Goal: Book appointment/travel/reservation

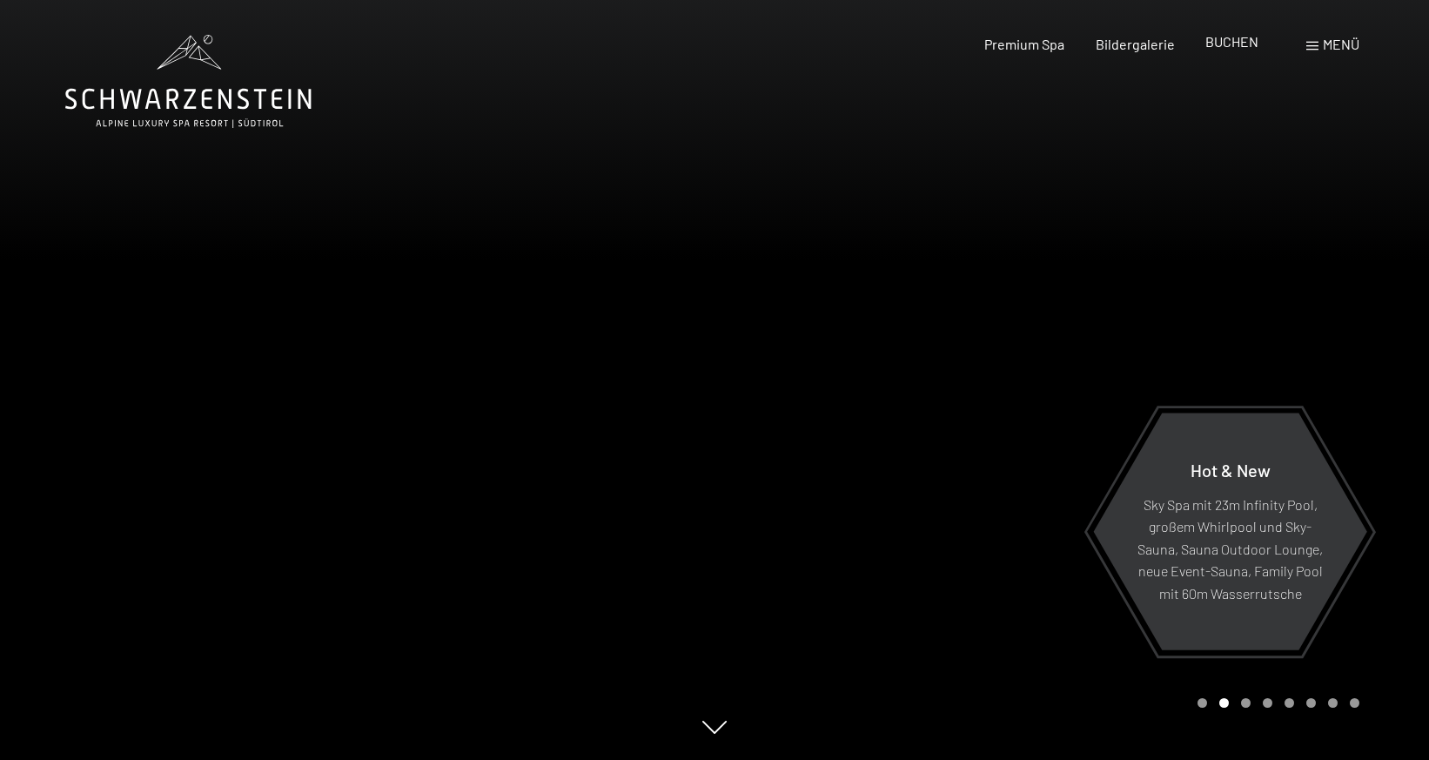
click at [1223, 41] on span "BUCHEN" at bounding box center [1231, 41] width 53 height 17
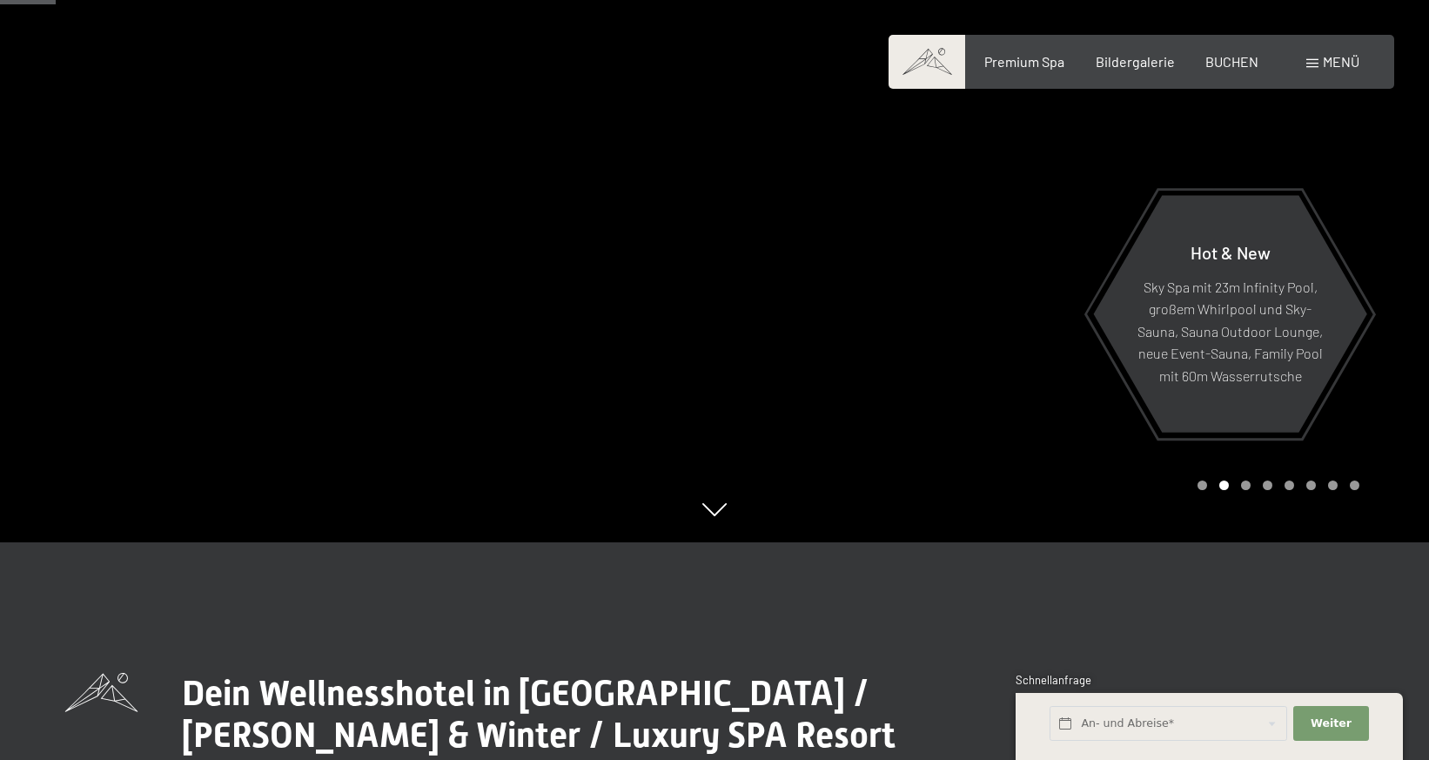
scroll to position [174, 0]
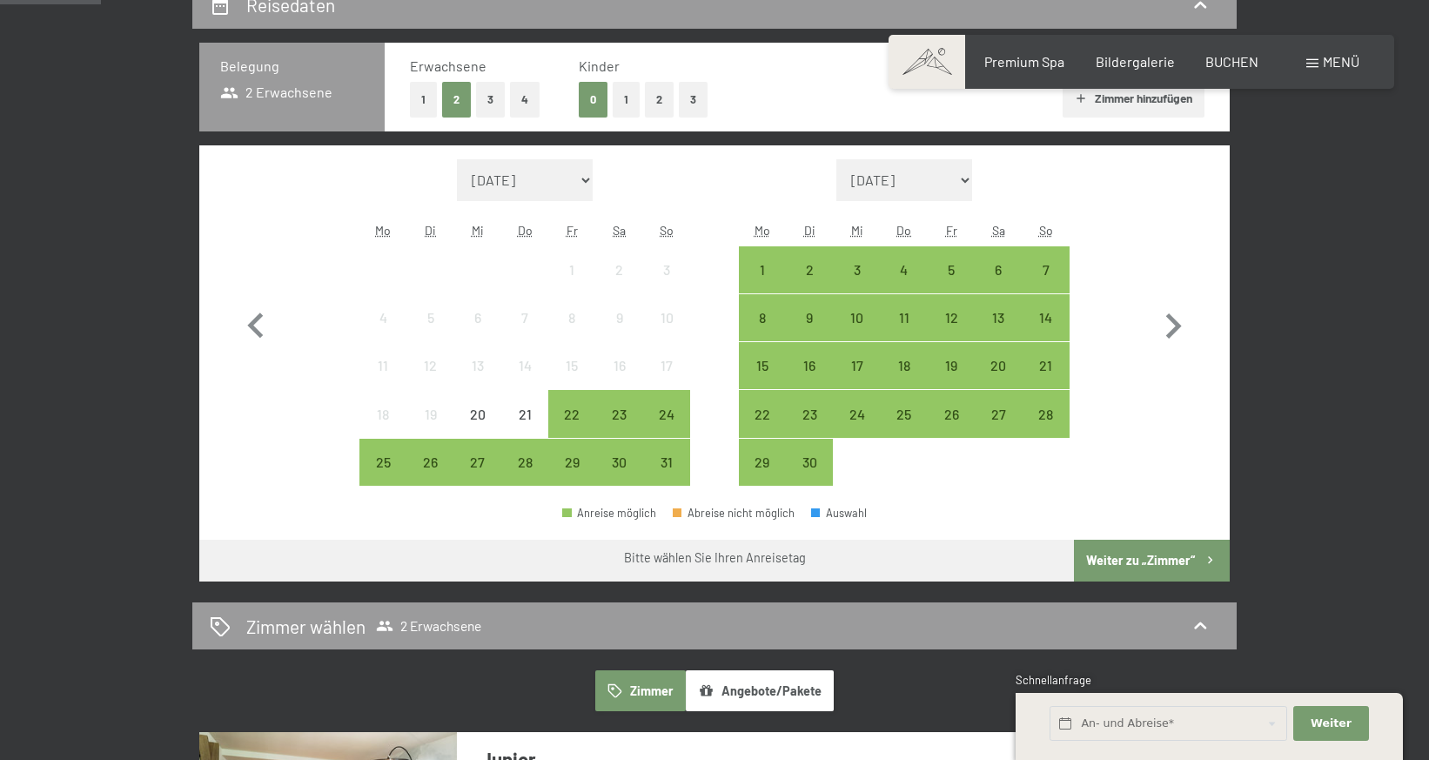
scroll to position [435, 0]
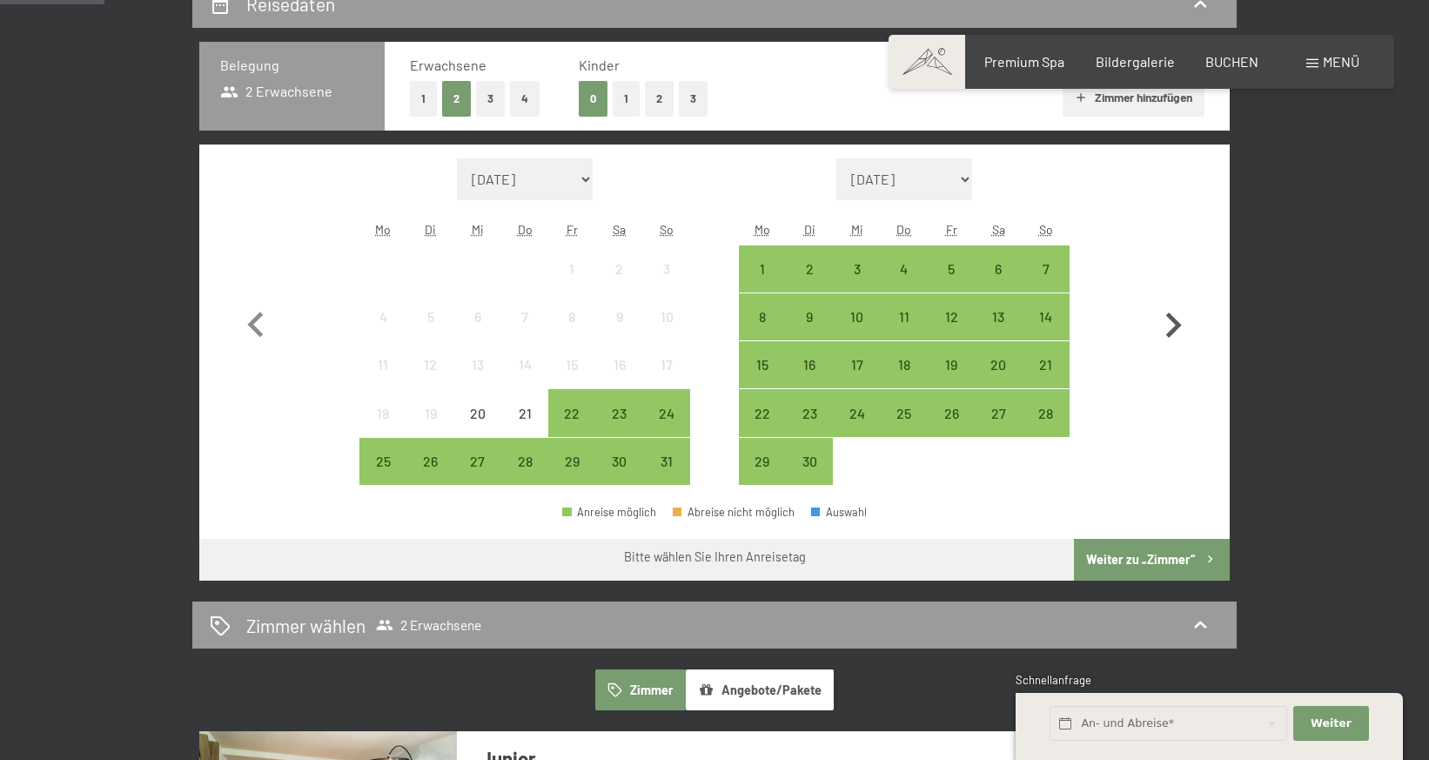
click at [1173, 325] on icon "button" at bounding box center [1173, 325] width 50 height 50
select select "2025-09-01"
select select "2025-10-01"
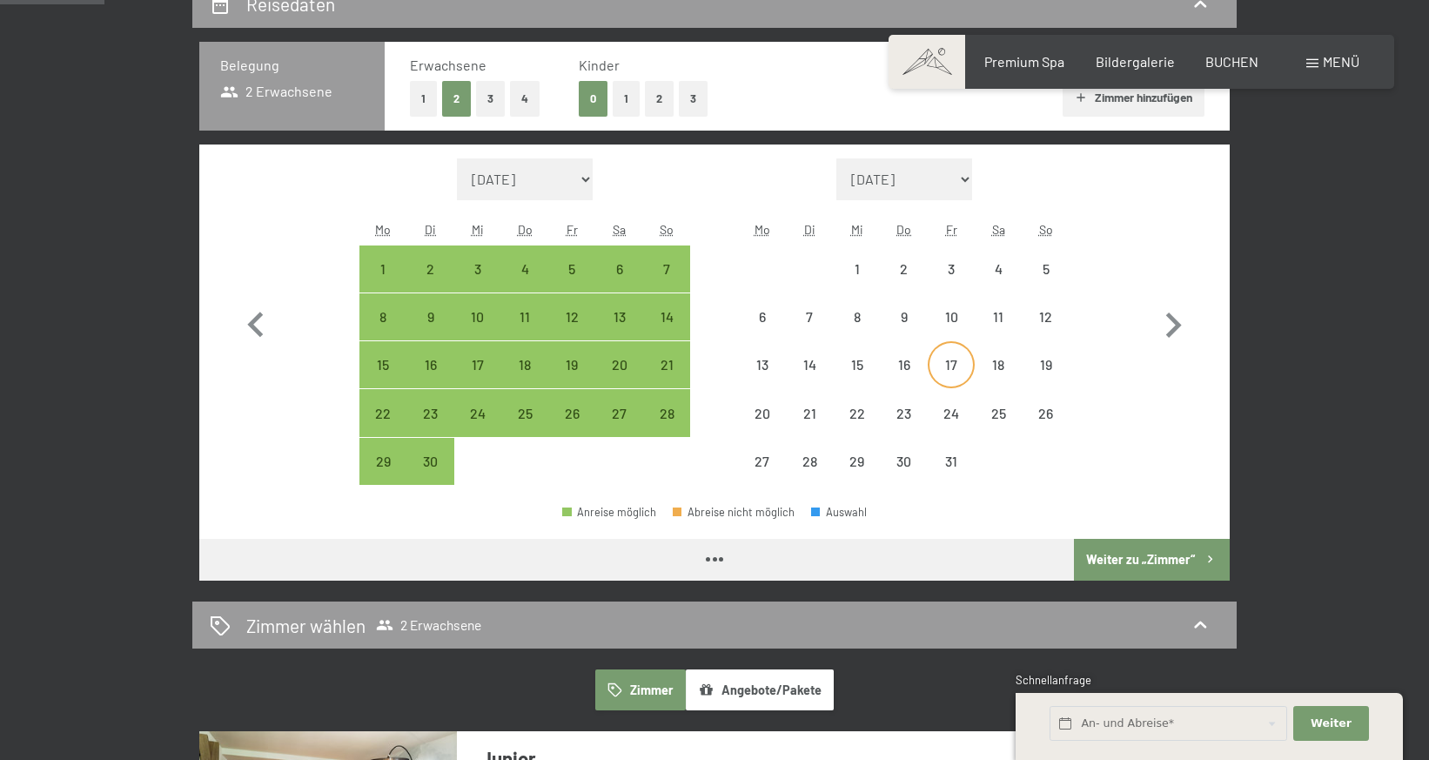
select select "2025-09-01"
select select "2025-10-01"
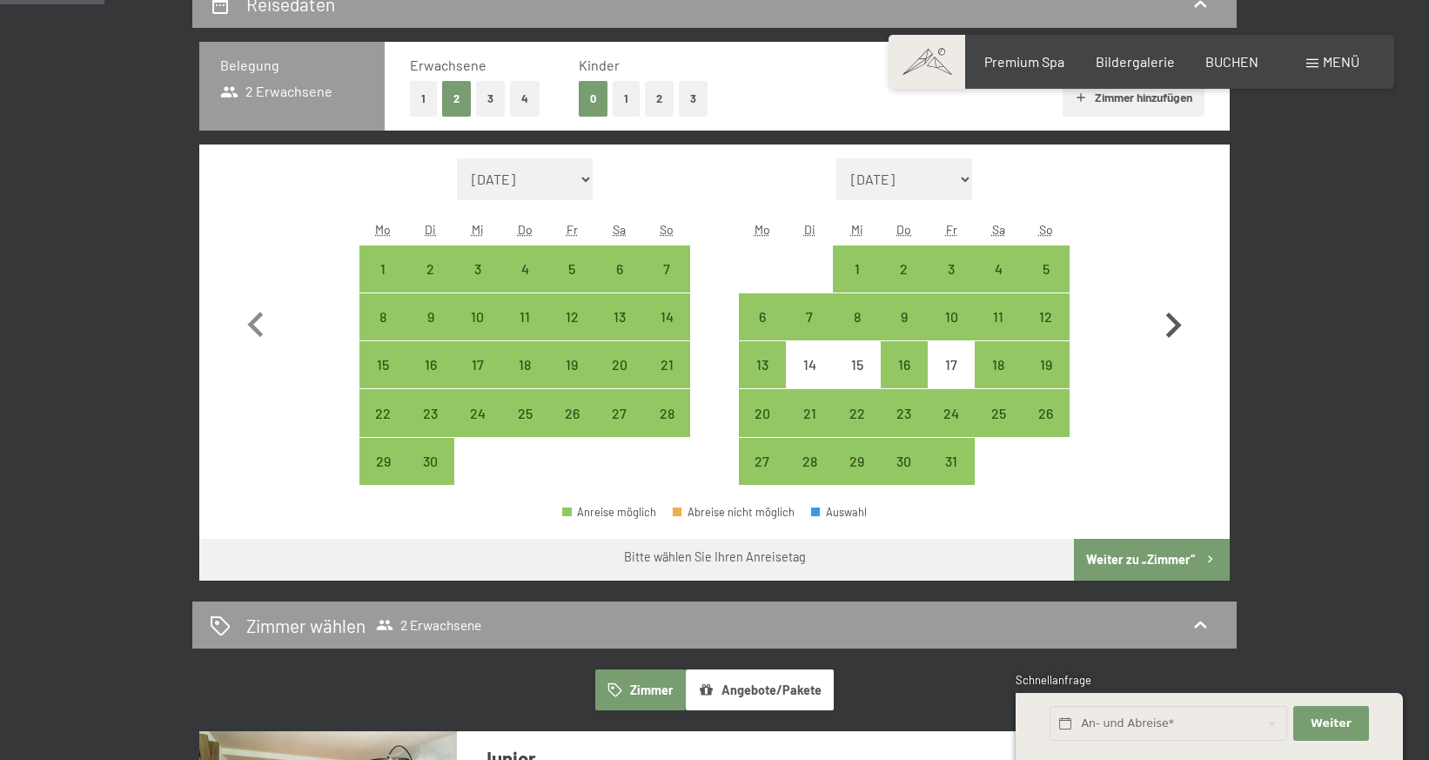
click at [1174, 324] on icon "button" at bounding box center [1173, 325] width 50 height 50
select select "2025-10-01"
select select "2025-11-01"
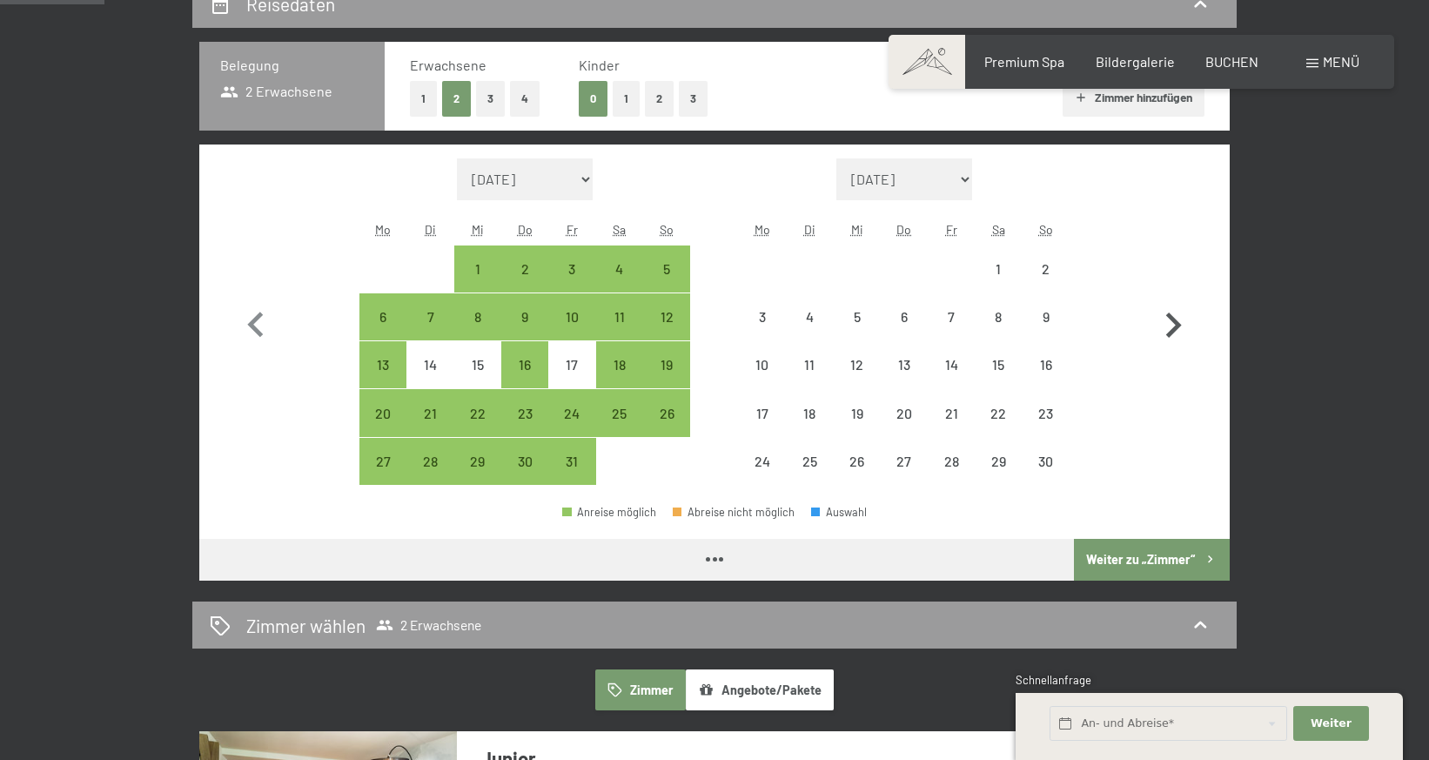
select select "2025-10-01"
select select "2025-11-01"
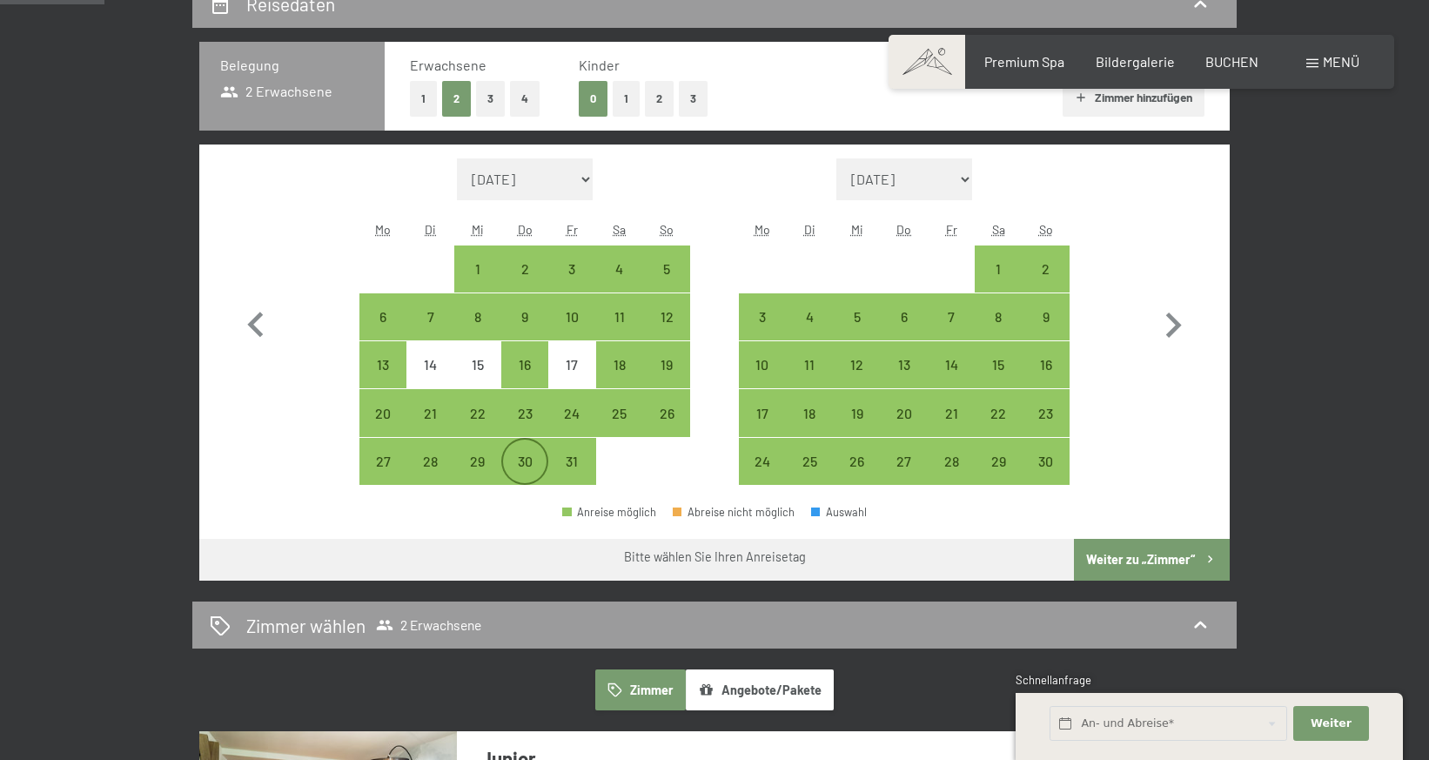
click at [525, 460] on div "30" at bounding box center [525, 476] width 44 height 44
select select "2025-10-01"
select select "2025-11-01"
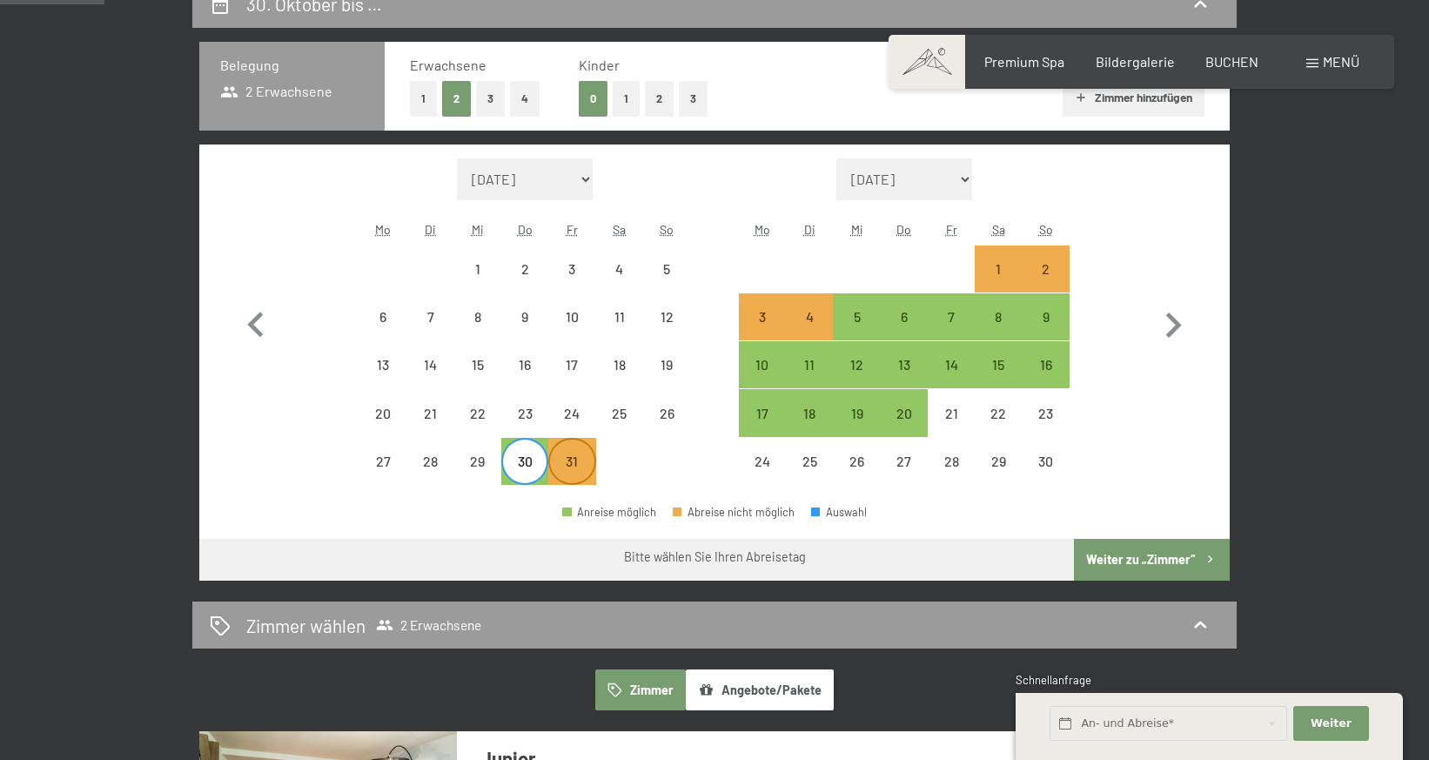
click at [572, 459] on div "31" at bounding box center [572, 476] width 44 height 44
select select "2025-10-01"
select select "2025-11-01"
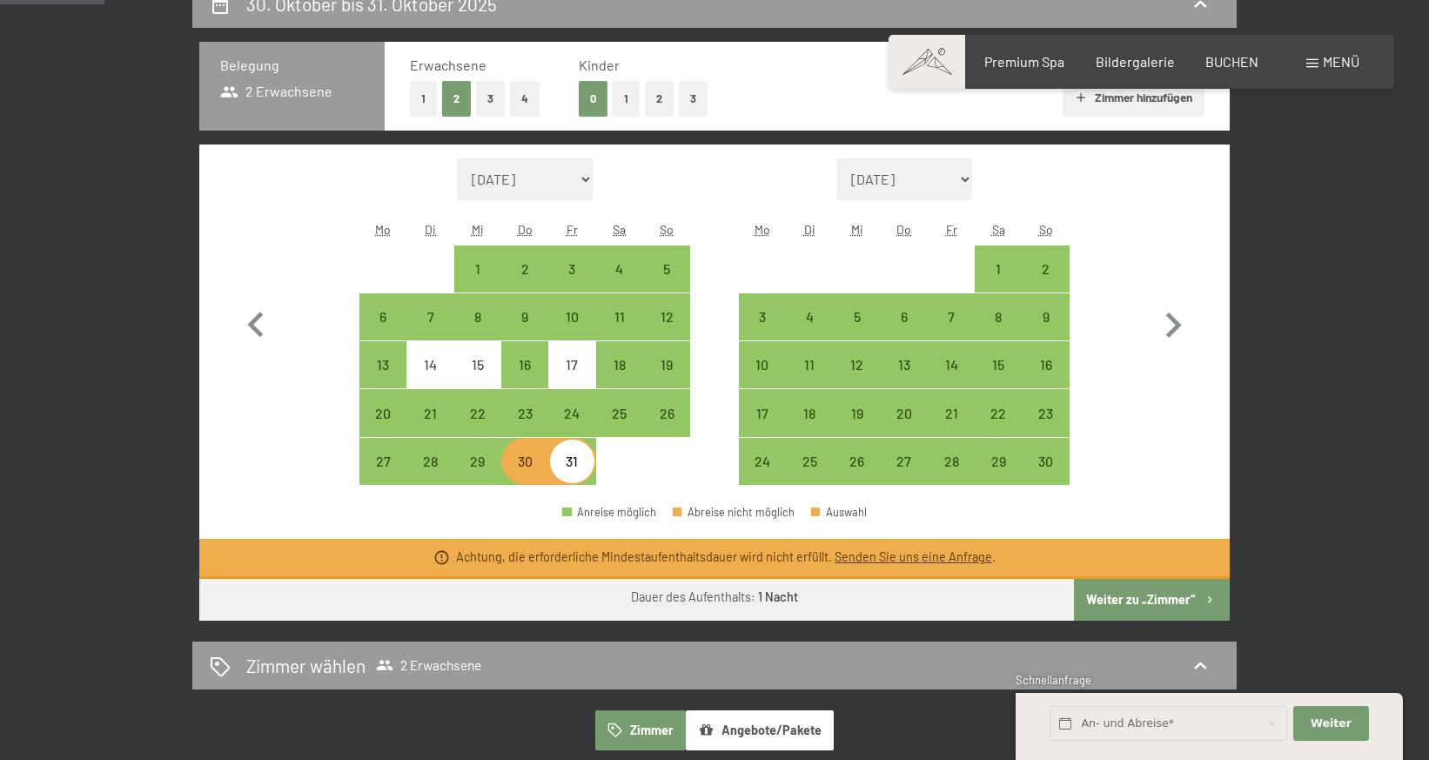
click at [583, 466] on div "31" at bounding box center [572, 476] width 44 height 44
select select "2025-10-01"
select select "2025-11-01"
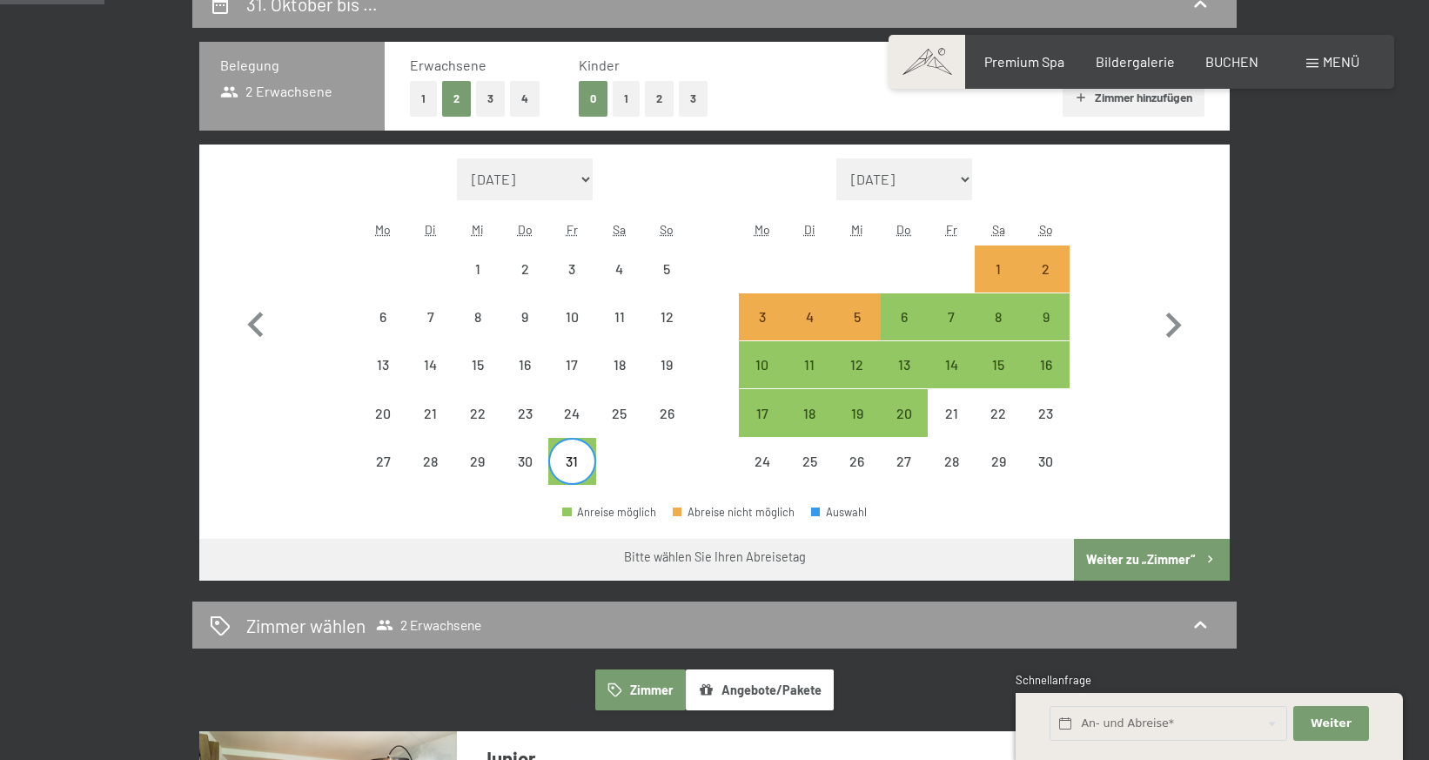
click at [524, 100] on button "4" at bounding box center [525, 99] width 30 height 36
select select "2025-10-01"
select select "2025-11-01"
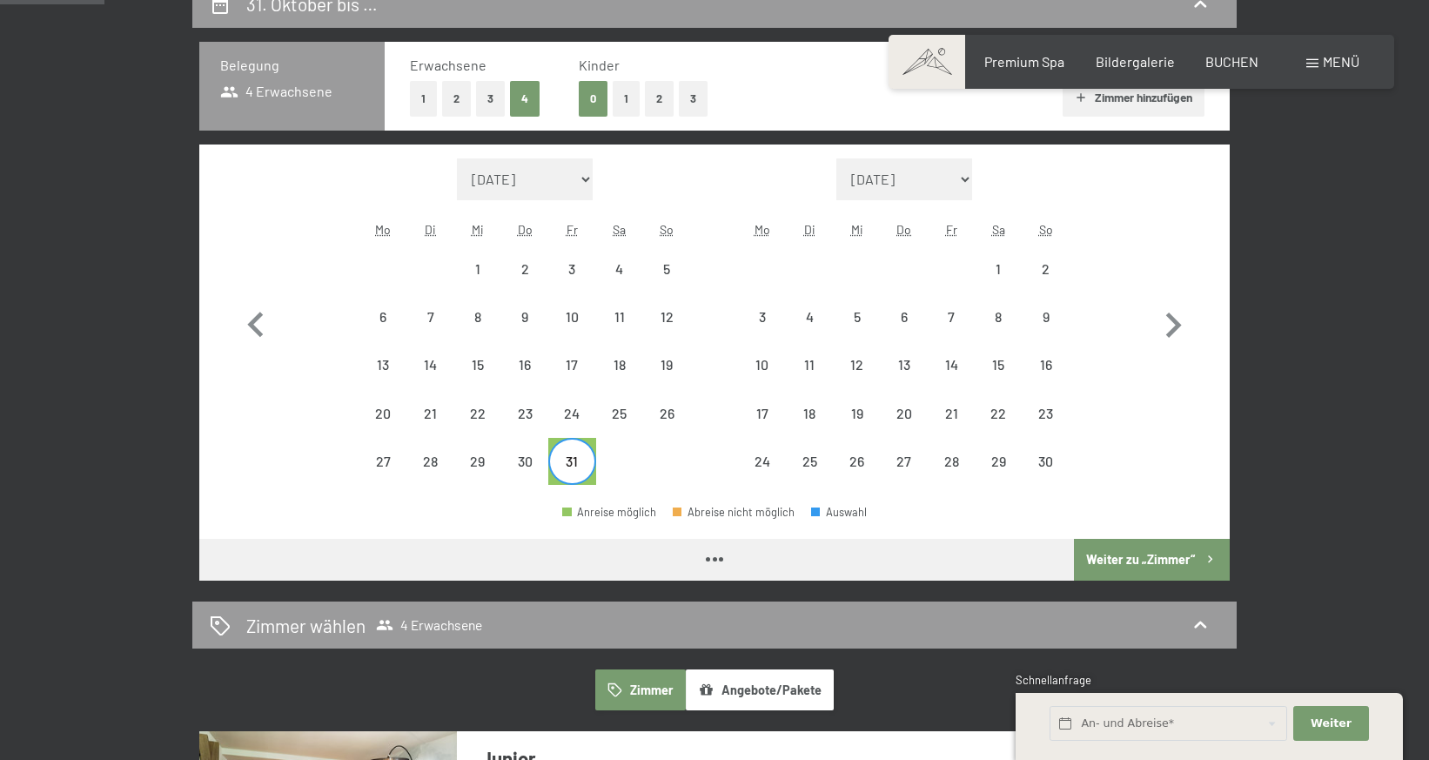
select select "2025-10-01"
select select "2025-11-01"
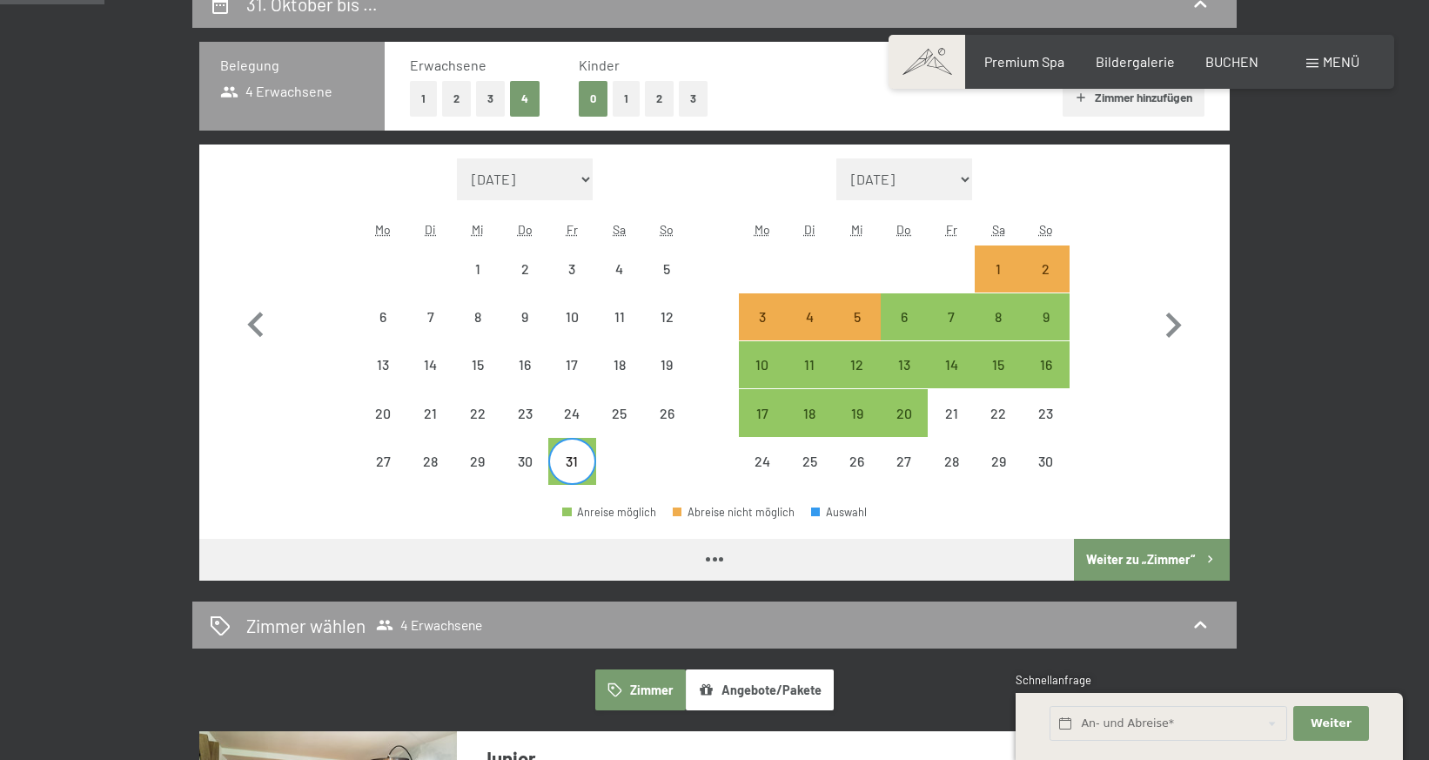
select select "2025-10-01"
select select "2025-11-01"
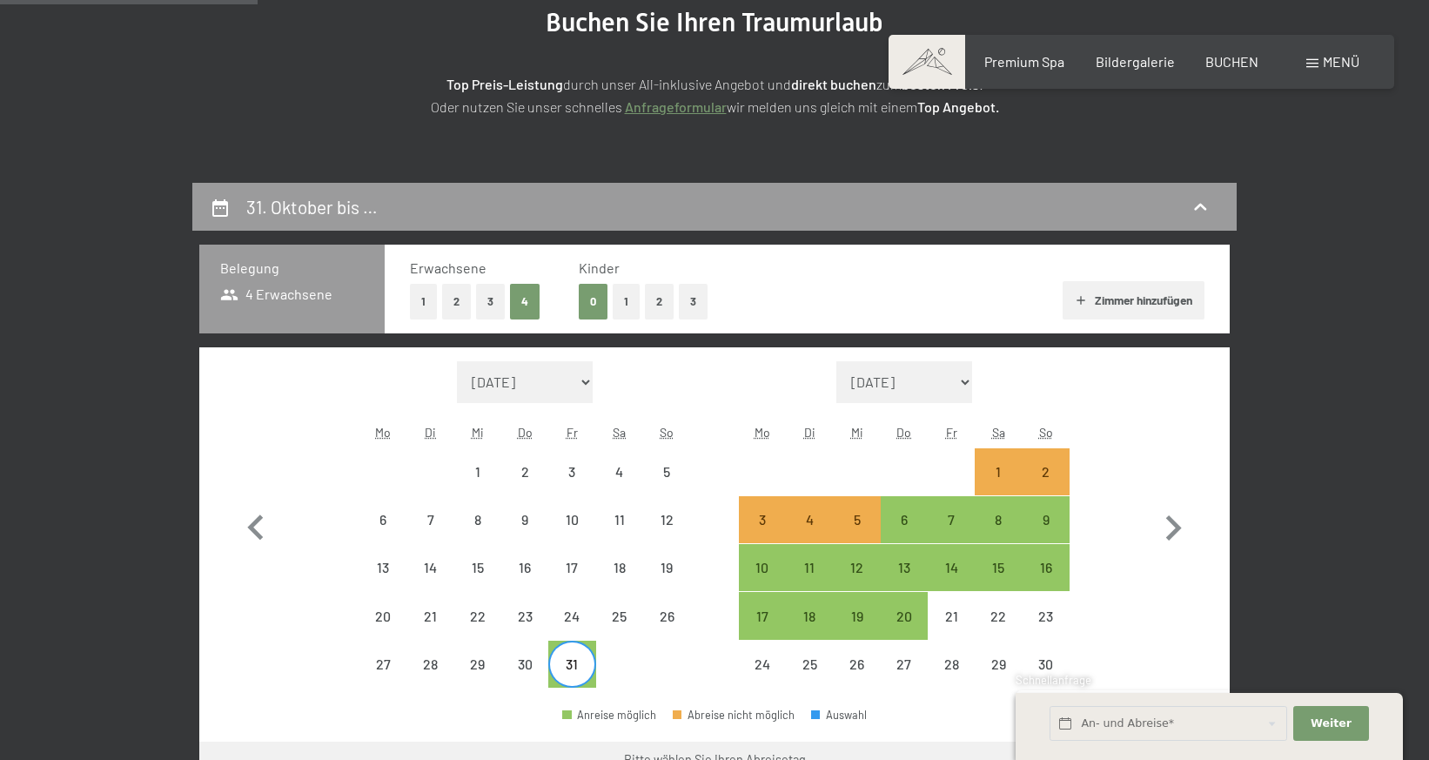
scroll to position [348, 0]
